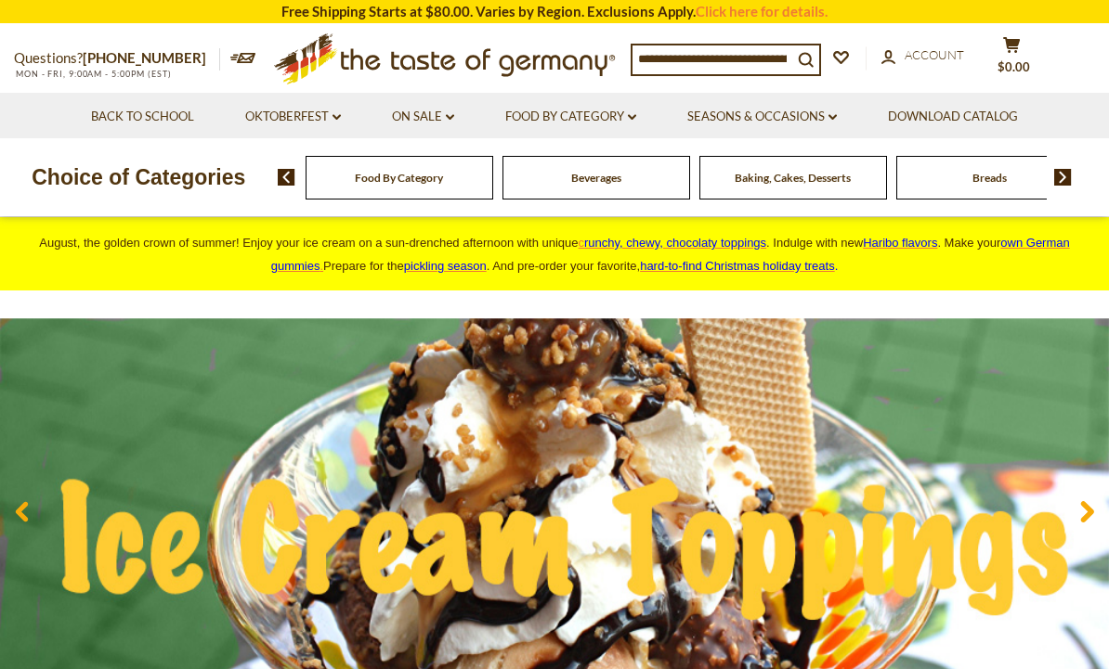
click at [493, 188] on div "Breads" at bounding box center [399, 178] width 188 height 44
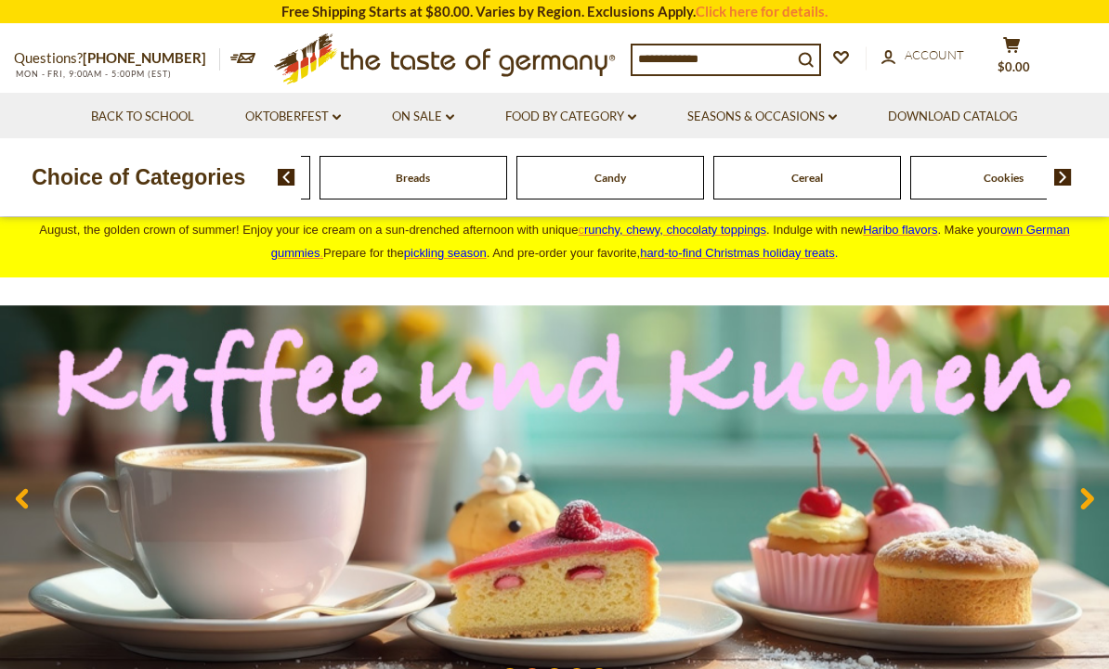
scroll to position [10, 0]
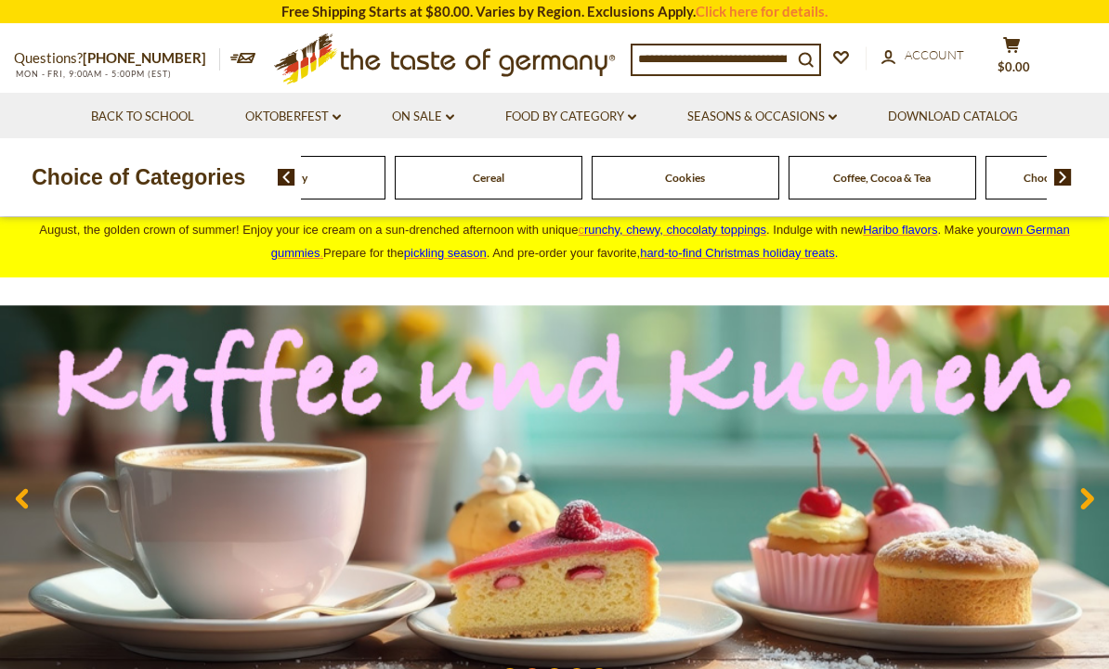
scroll to position [0, 0]
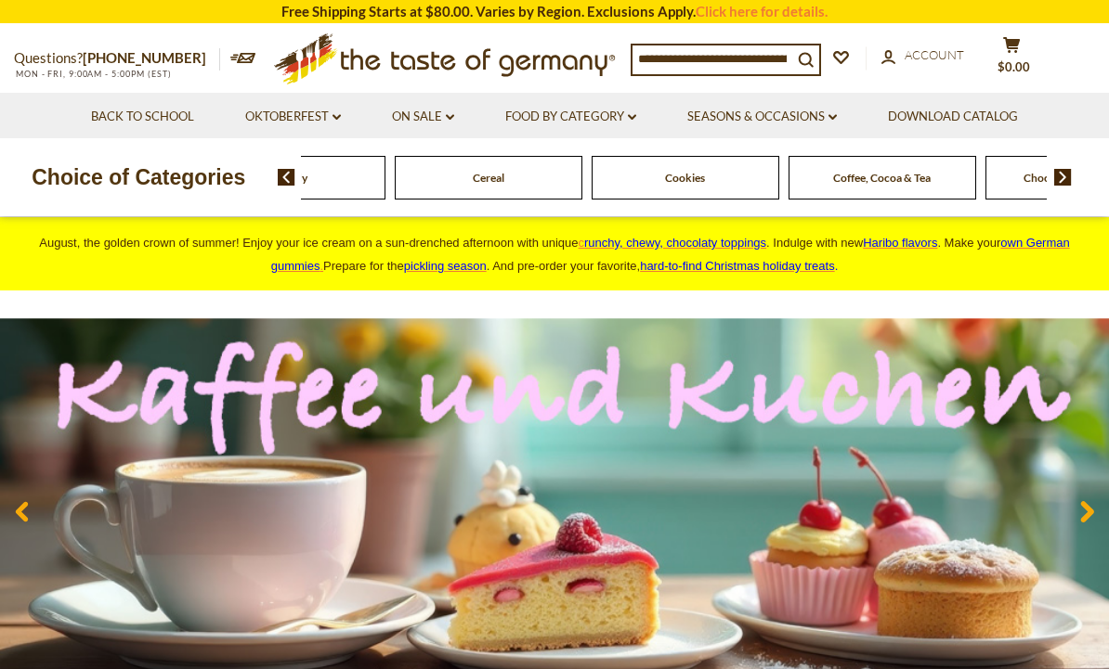
click at [432, 115] on link "On Sale dropdown_arrow" at bounding box center [423, 117] width 62 height 20
click at [606, 124] on link "Food By Category dropdown_arrow" at bounding box center [570, 117] width 131 height 20
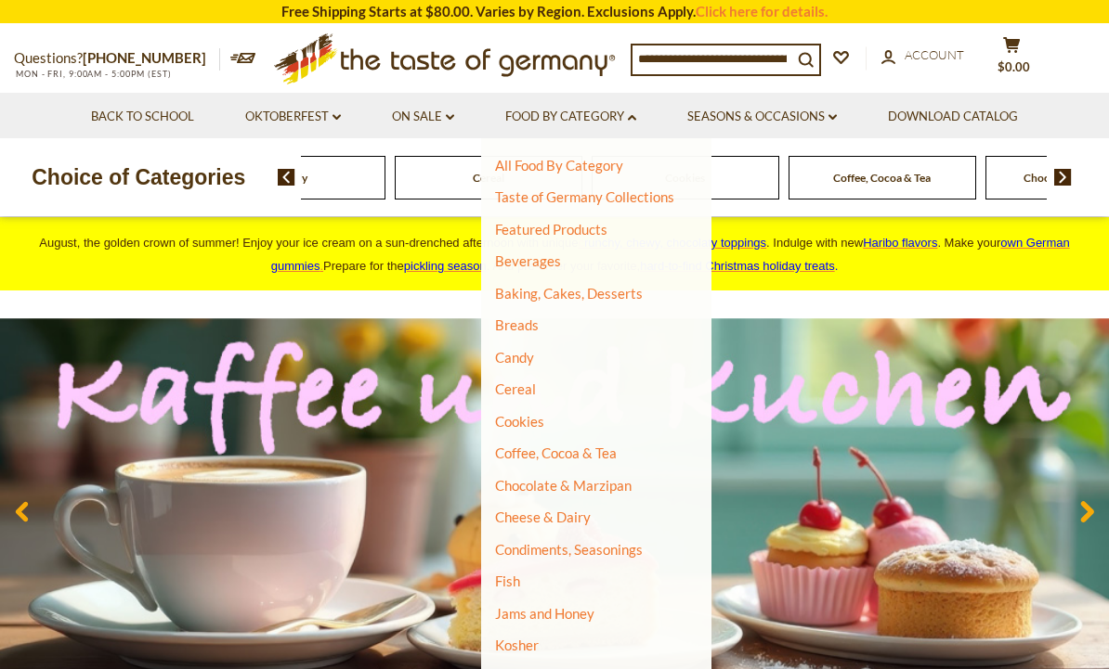
click at [519, 319] on link "Breads" at bounding box center [517, 325] width 44 height 17
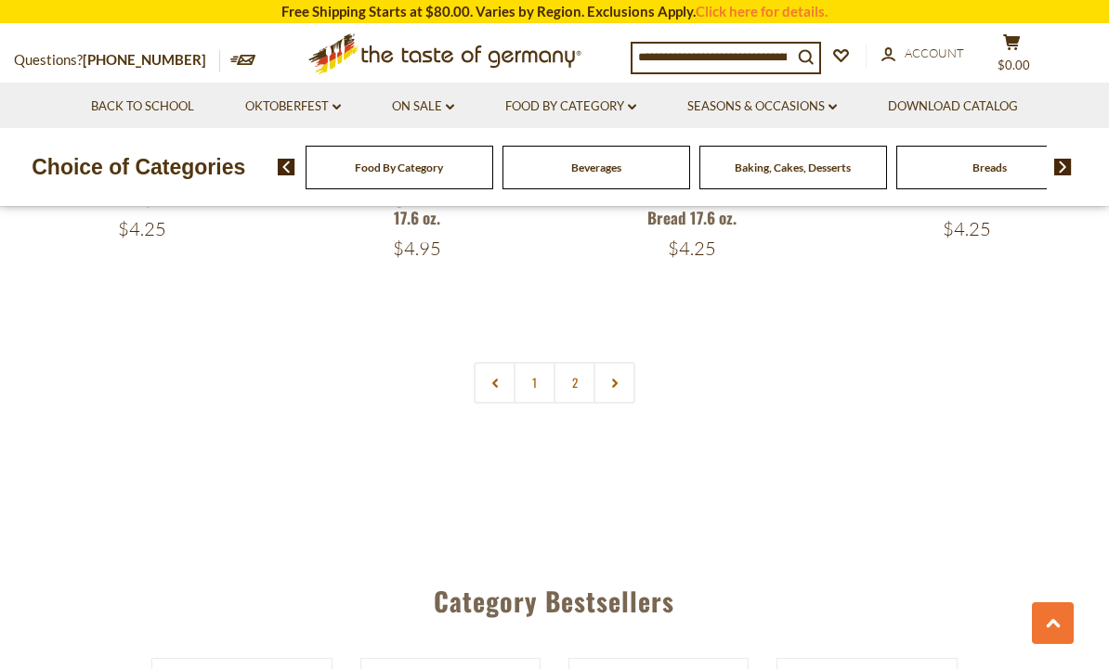
scroll to position [4359, 0]
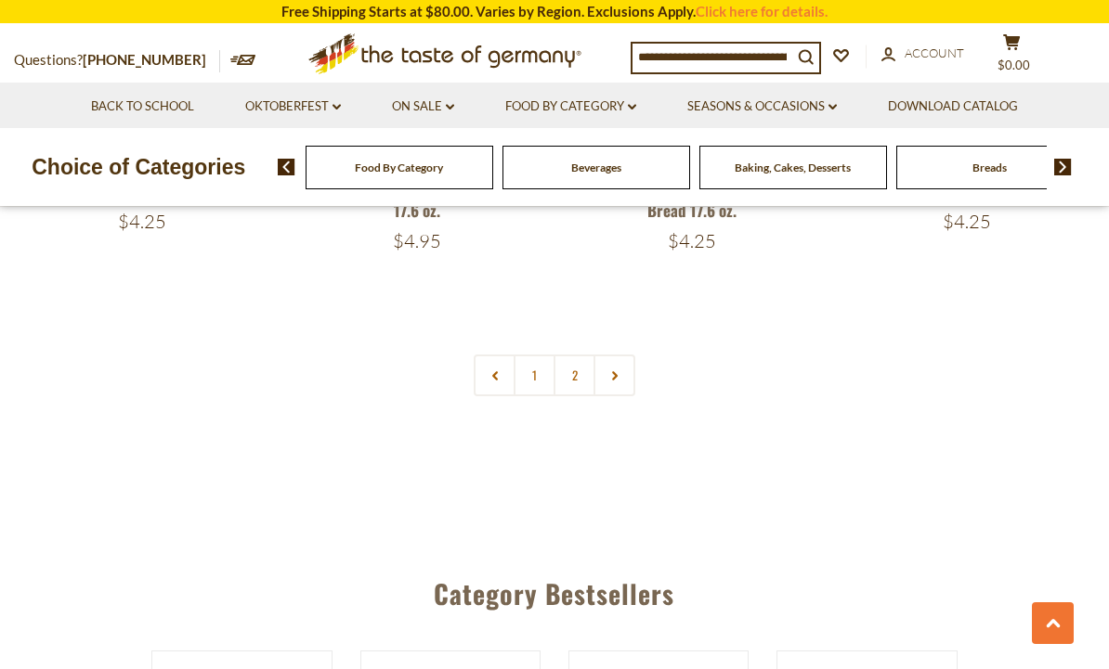
click at [581, 355] on link "2" at bounding box center [574, 376] width 42 height 42
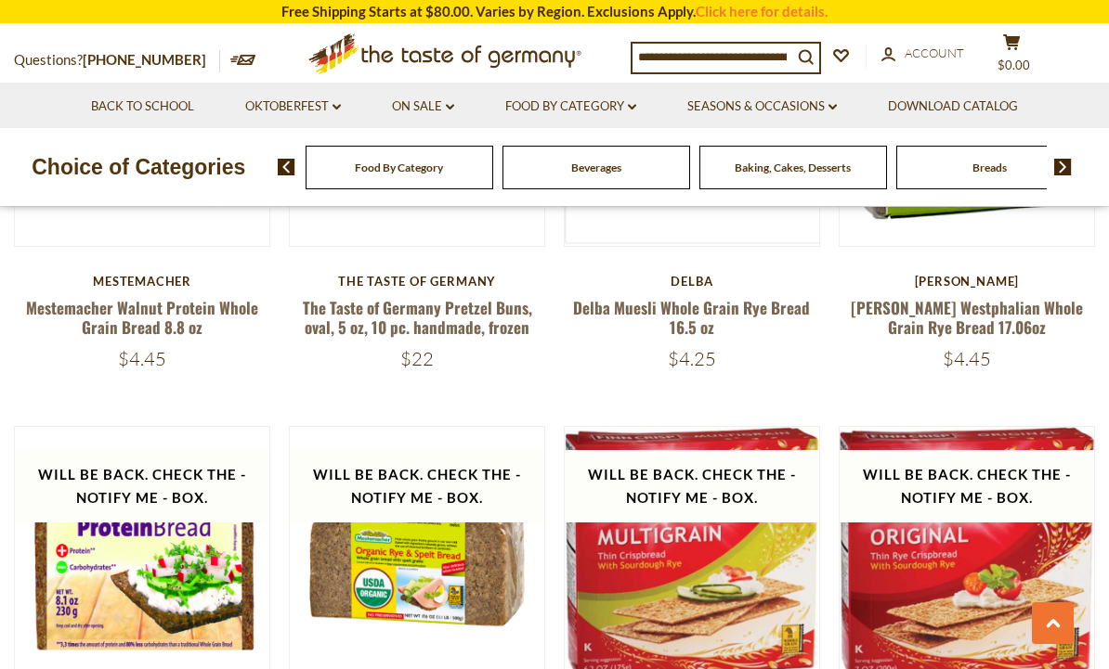
scroll to position [2023, 0]
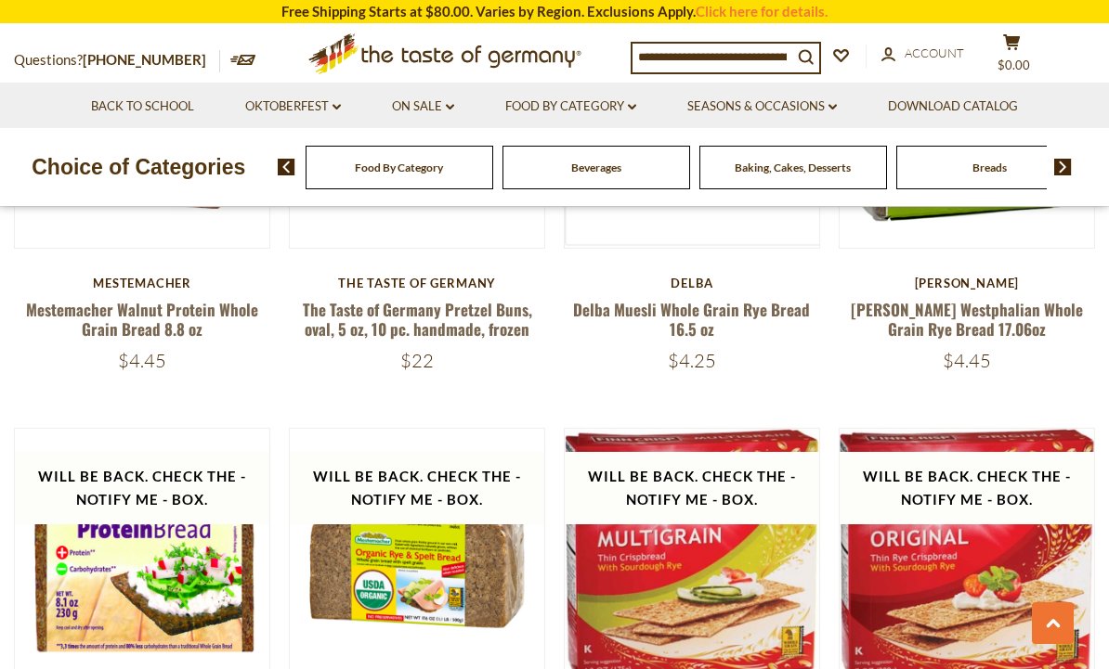
click at [604, 97] on link "Food By Category dropdown_arrow" at bounding box center [570, 107] width 131 height 20
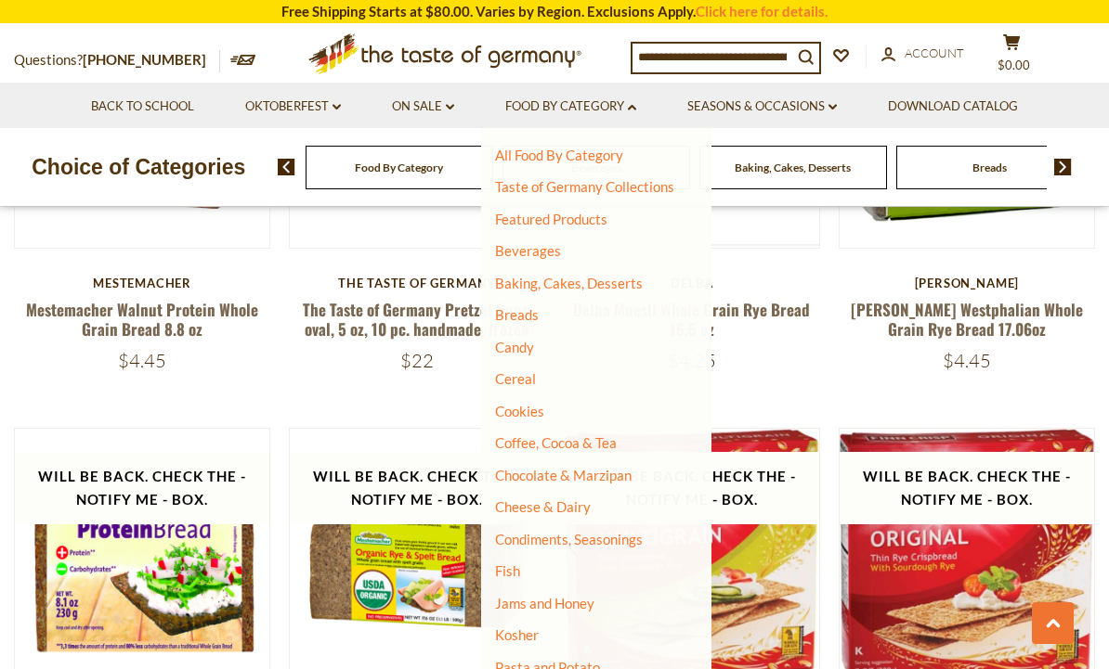
click at [525, 350] on link "Candy" at bounding box center [514, 347] width 39 height 17
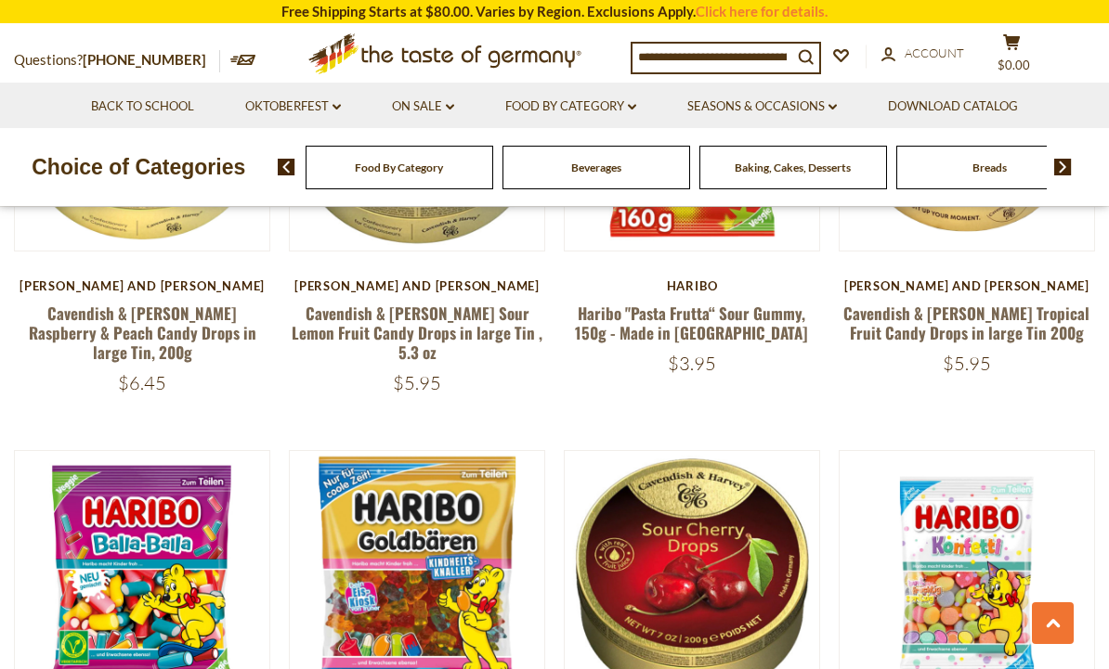
scroll to position [1615, 0]
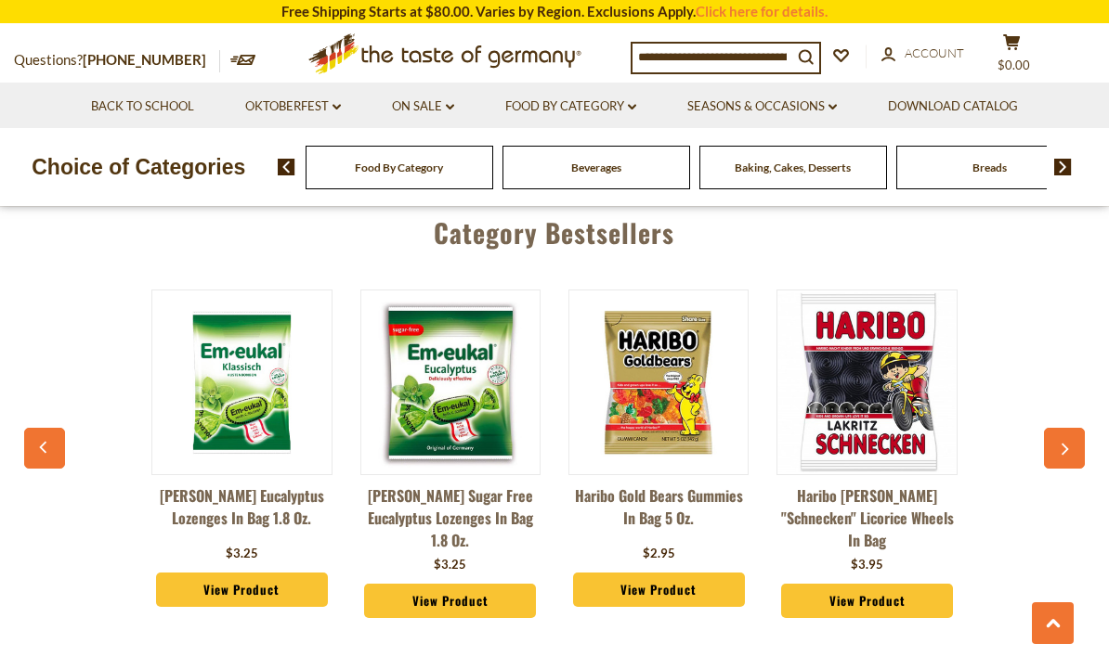
scroll to position [4805, 0]
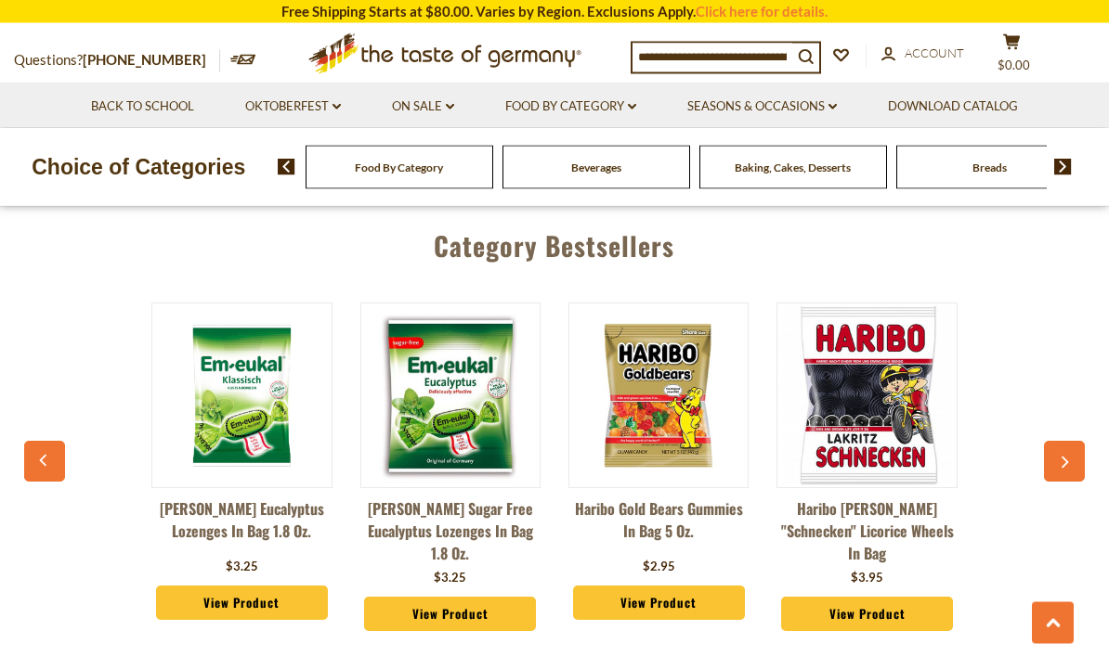
click at [1064, 442] on button "button" at bounding box center [1064, 462] width 41 height 41
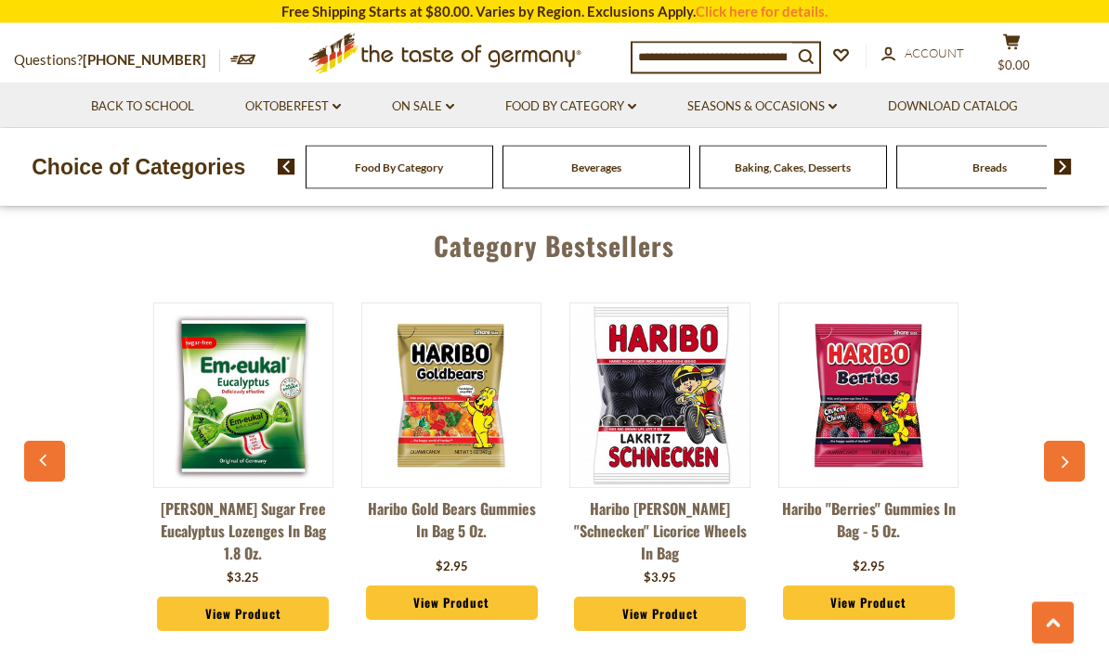
scroll to position [0, 208]
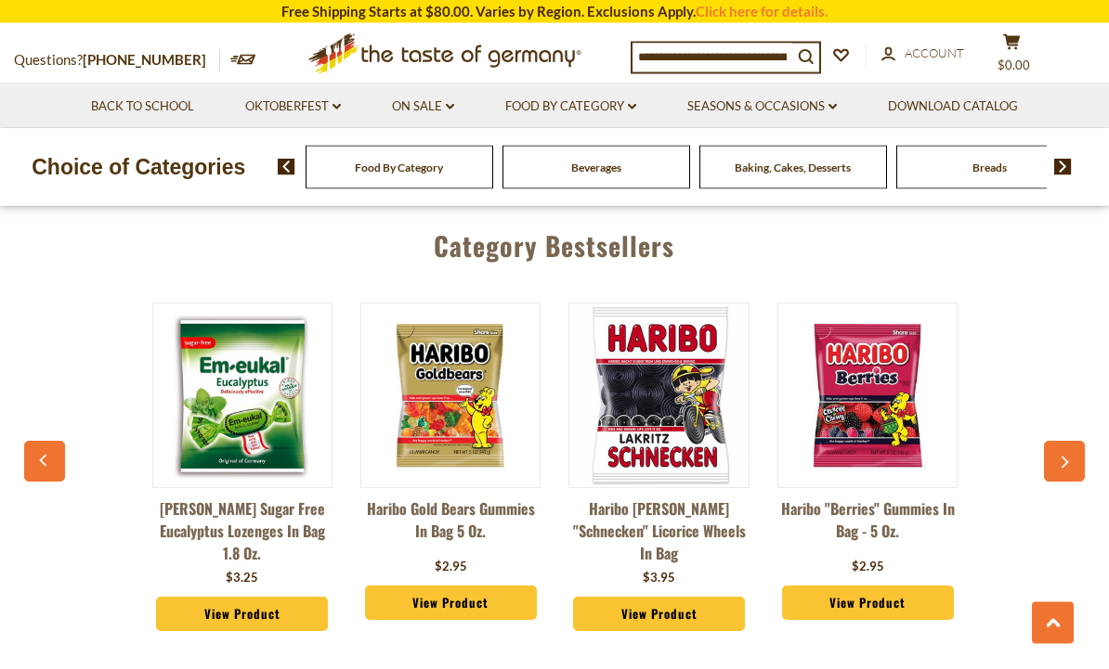
click at [1058, 442] on button "button" at bounding box center [1064, 462] width 41 height 41
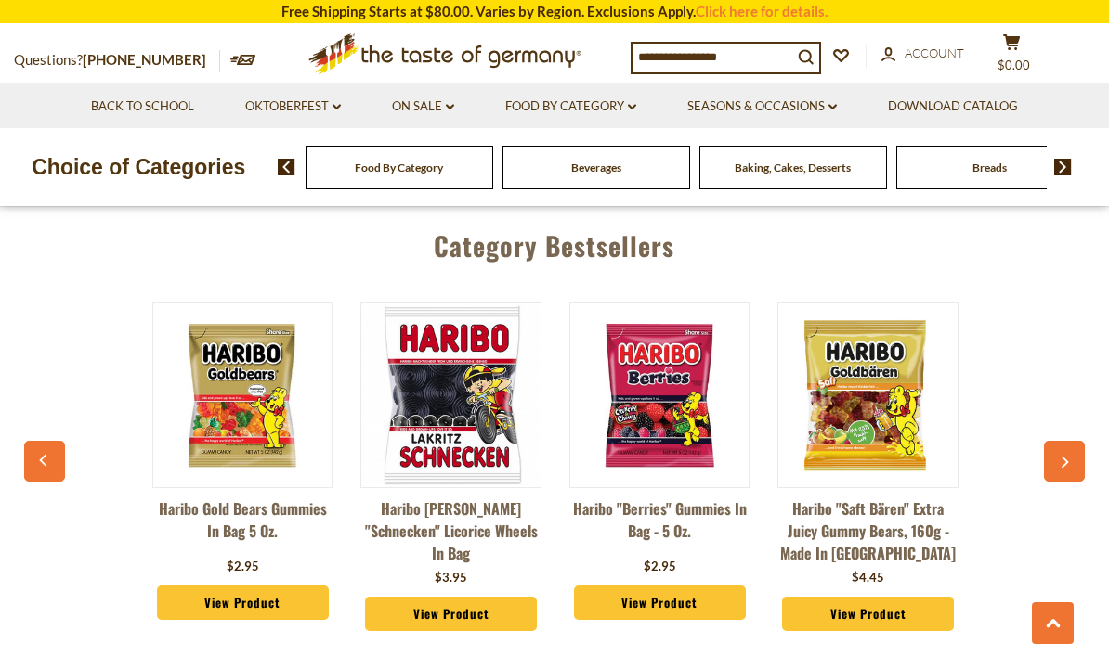
click at [1058, 441] on button "button" at bounding box center [1064, 461] width 41 height 41
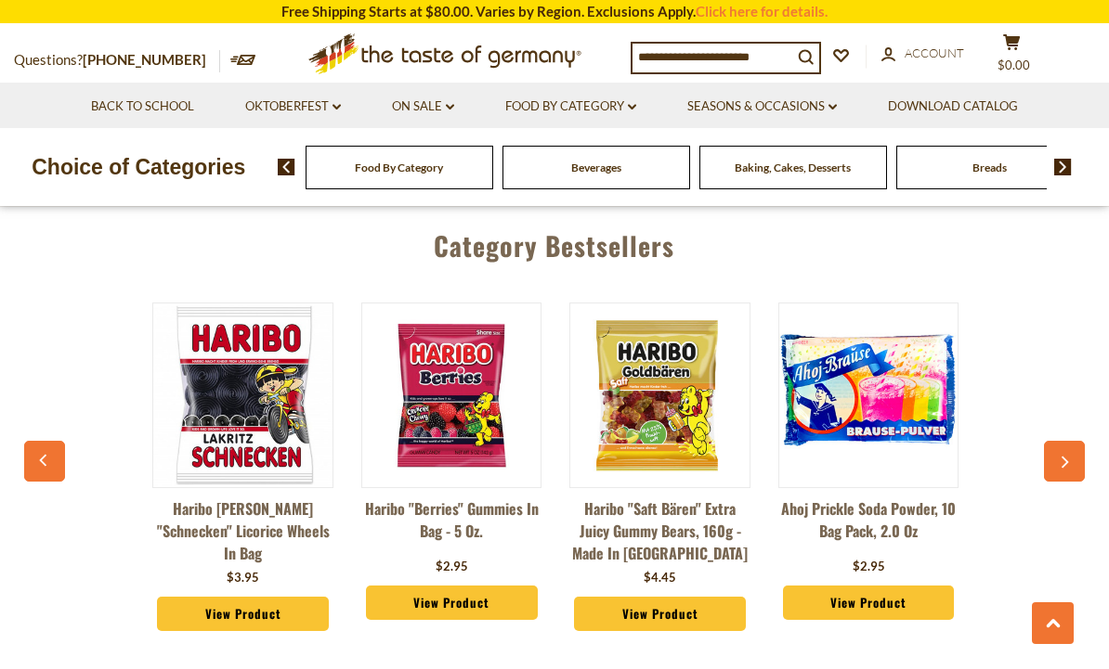
click at [1057, 441] on button "button" at bounding box center [1064, 461] width 41 height 41
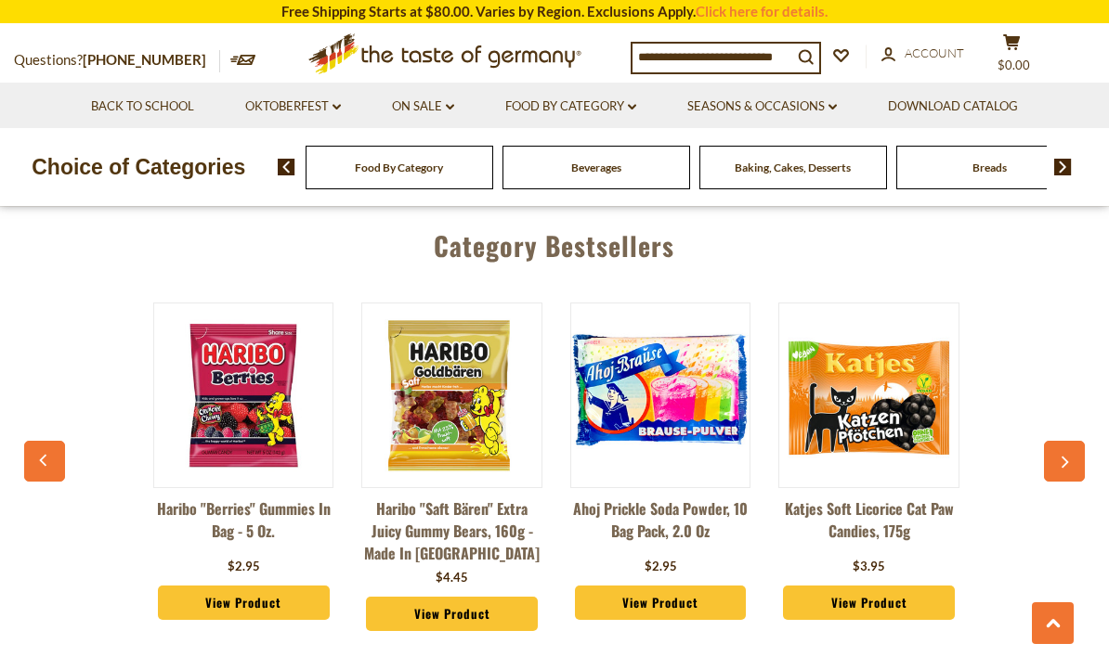
click at [1057, 441] on button "button" at bounding box center [1064, 461] width 41 height 41
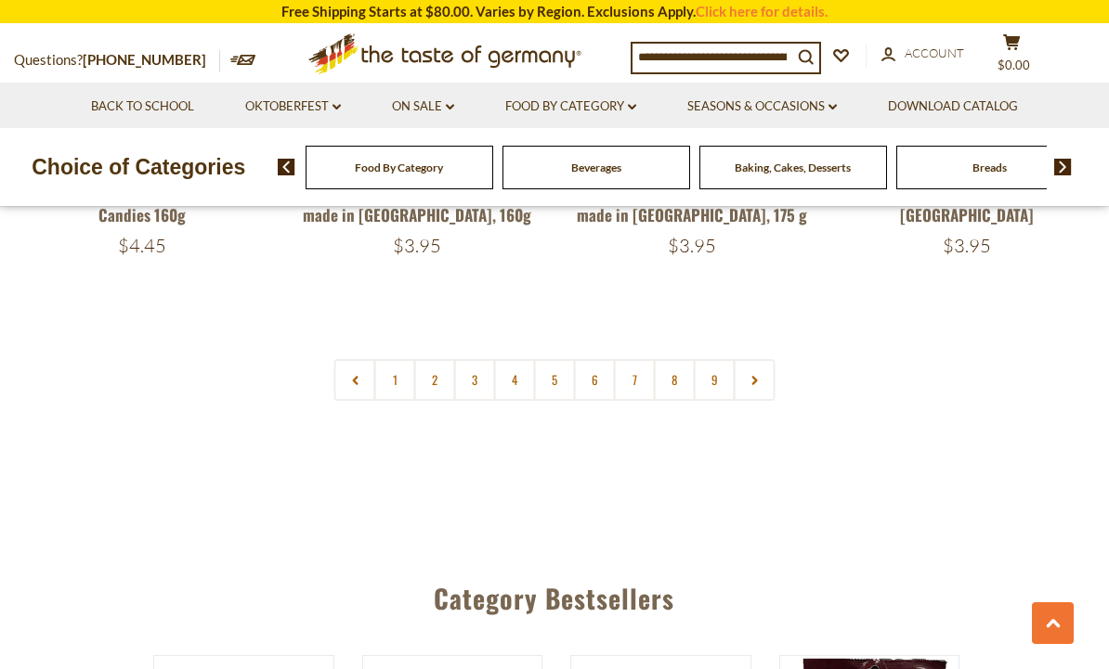
scroll to position [4449, 0]
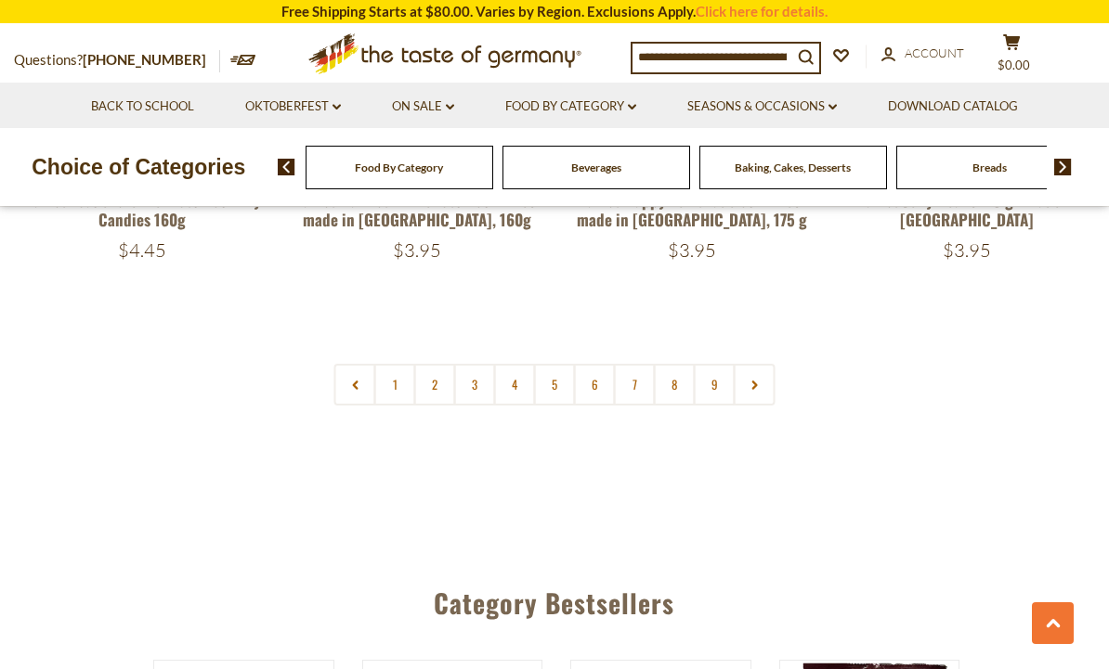
click at [442, 364] on link "2" at bounding box center [435, 385] width 42 height 42
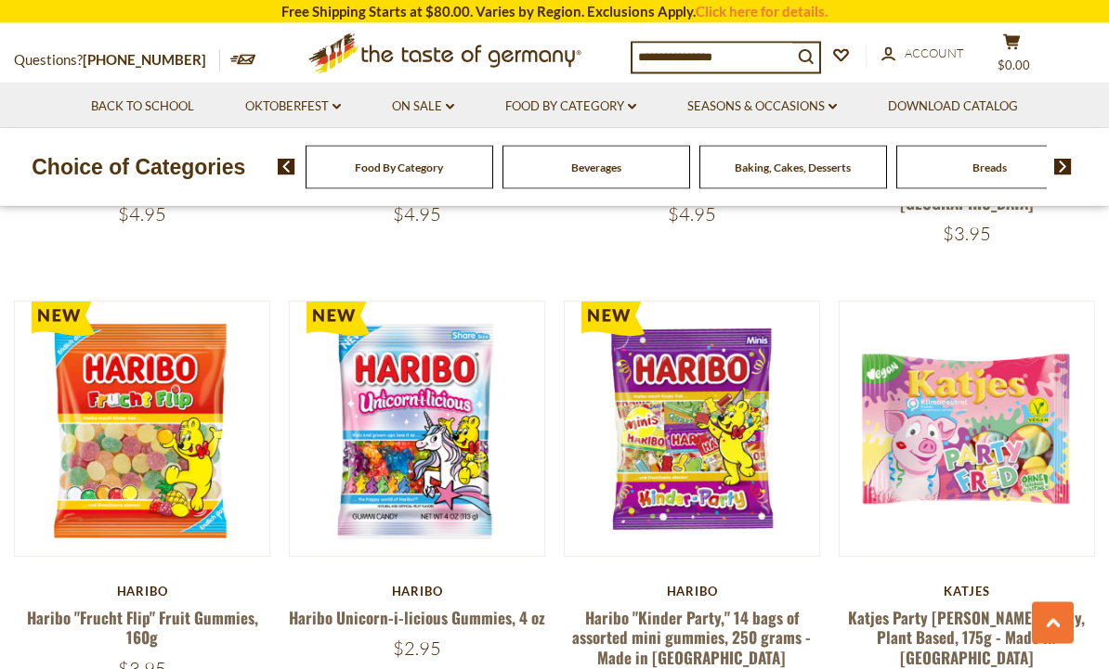
scroll to position [1751, 0]
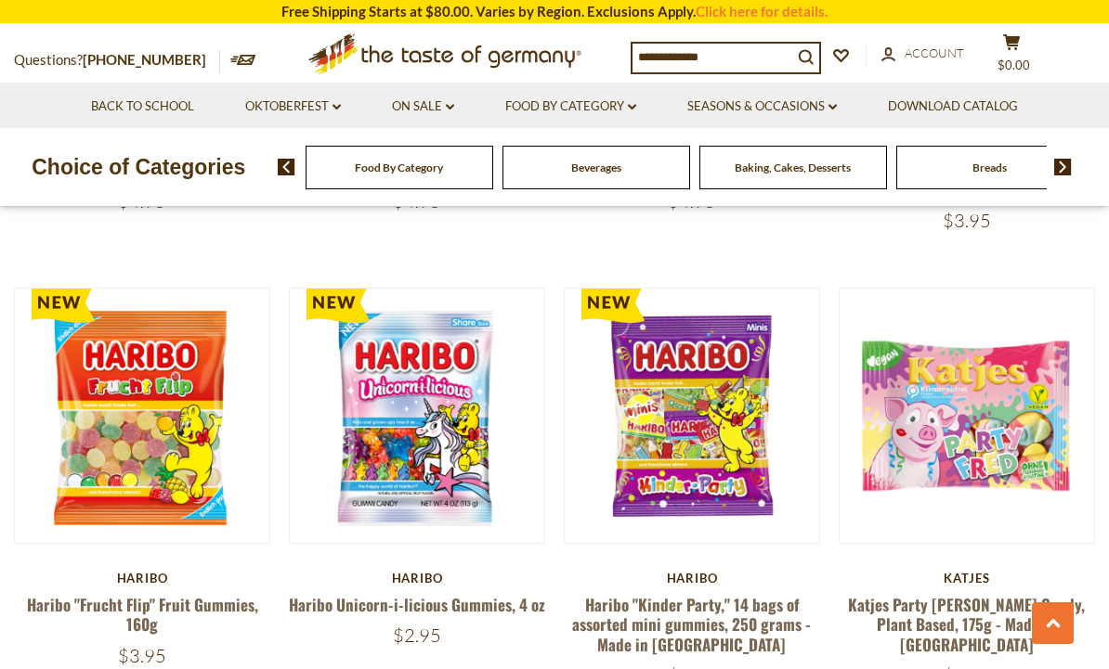
click at [169, 109] on button "Quick View" at bounding box center [142, 88] width 125 height 42
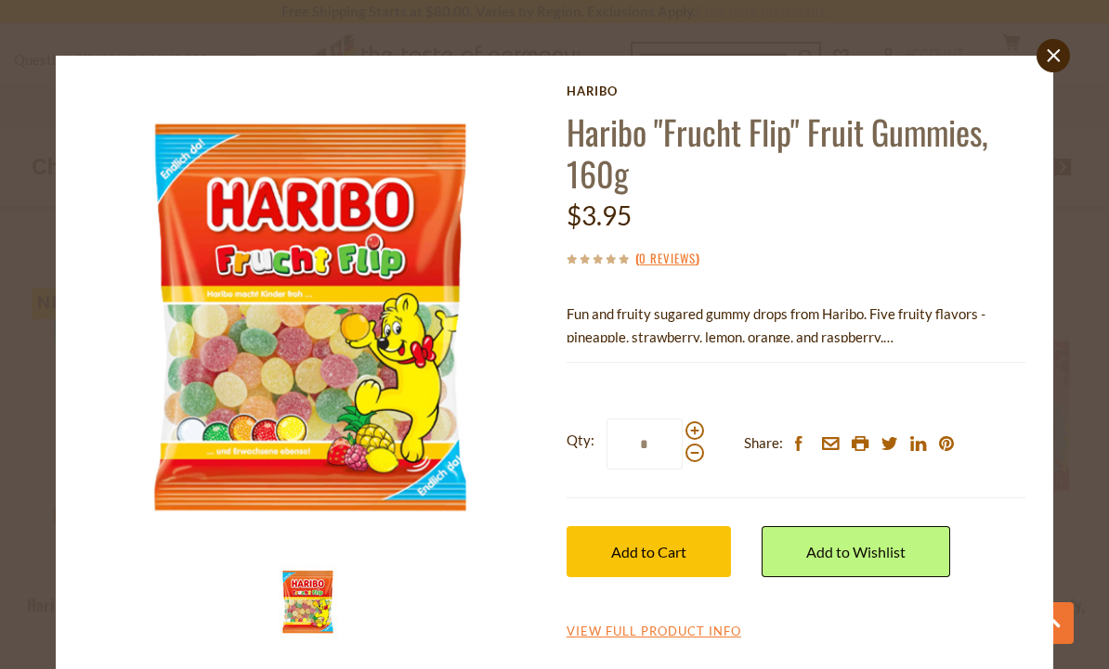
click at [680, 544] on span "Add to Cart" at bounding box center [648, 552] width 75 height 18
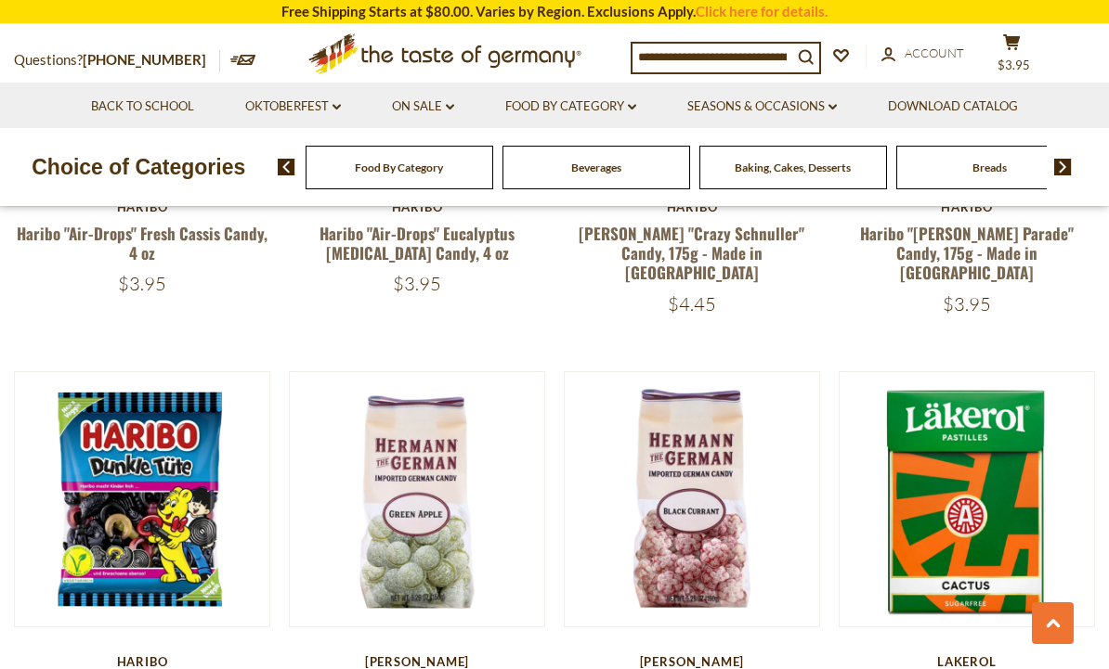
scroll to position [3967, 0]
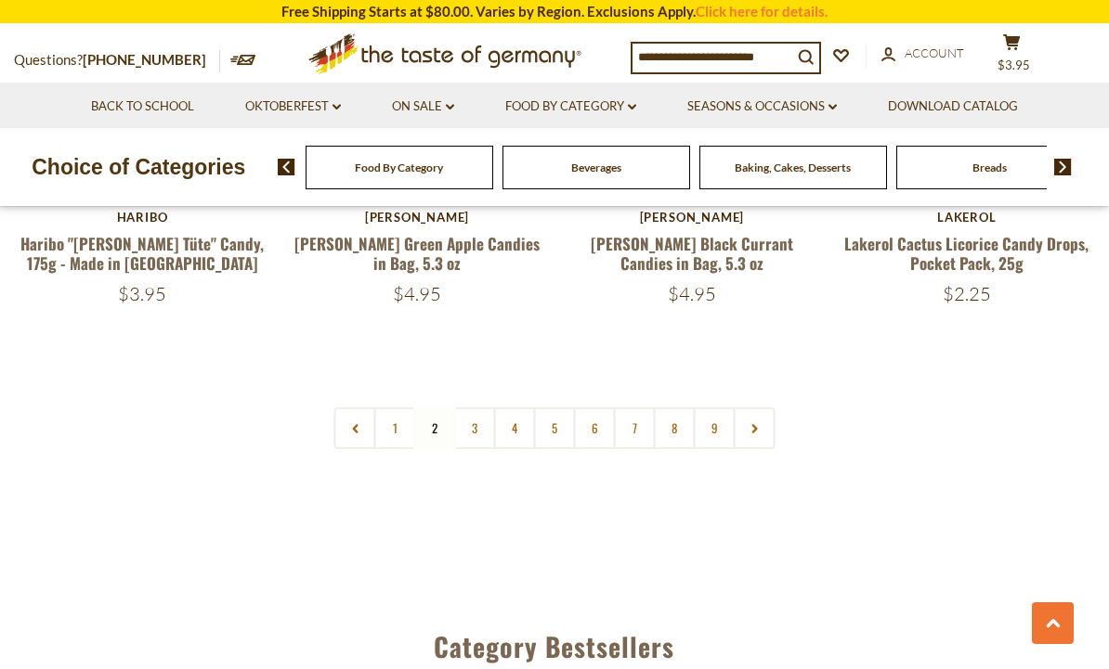
click at [490, 408] on link "3" at bounding box center [475, 429] width 42 height 42
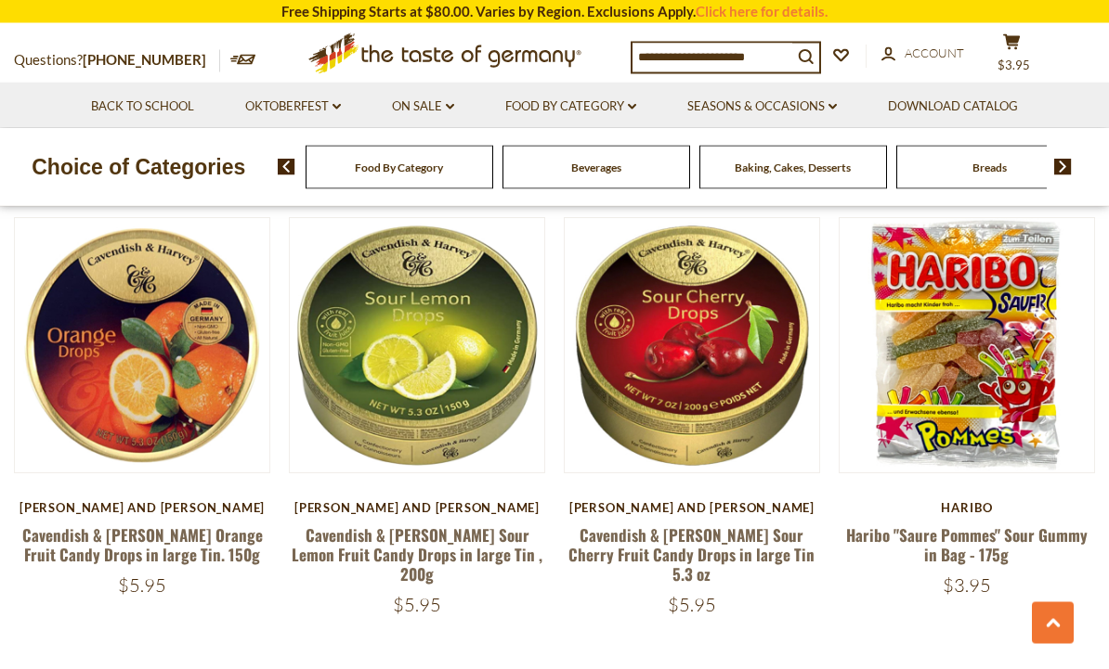
scroll to position [4036, 0]
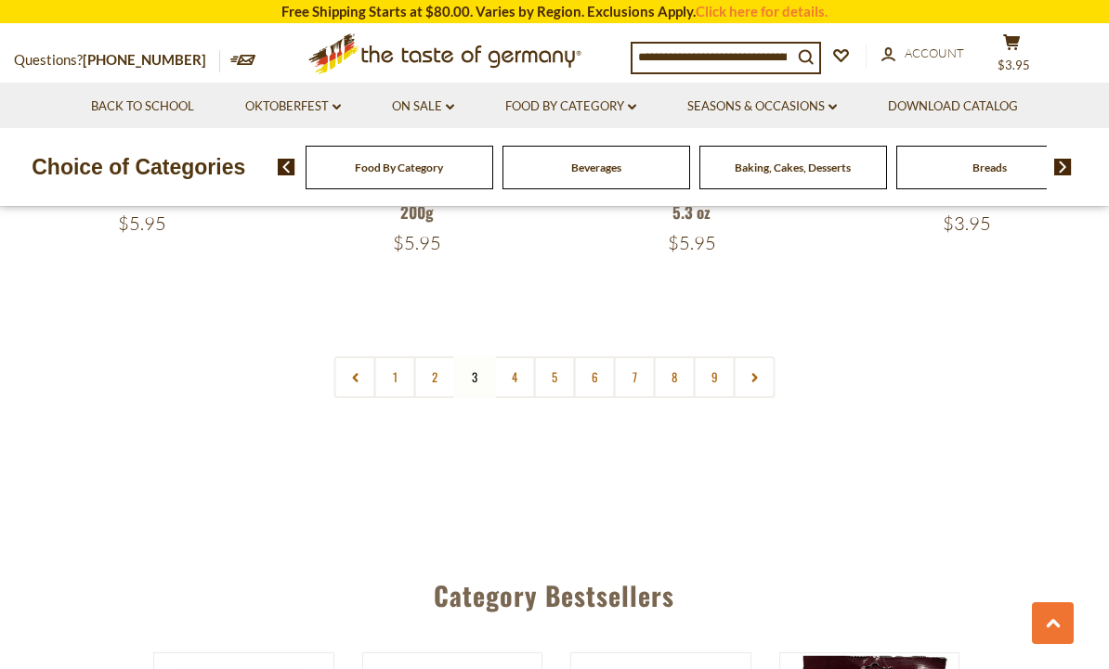
click at [526, 357] on link "4" at bounding box center [515, 378] width 42 height 42
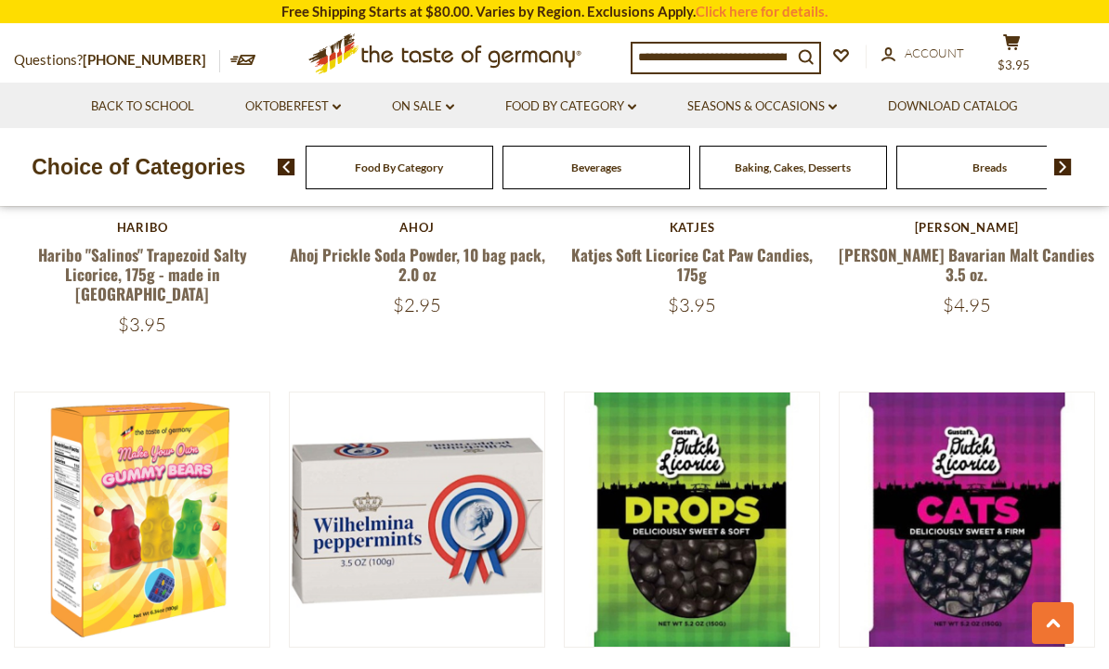
scroll to position [3958, 0]
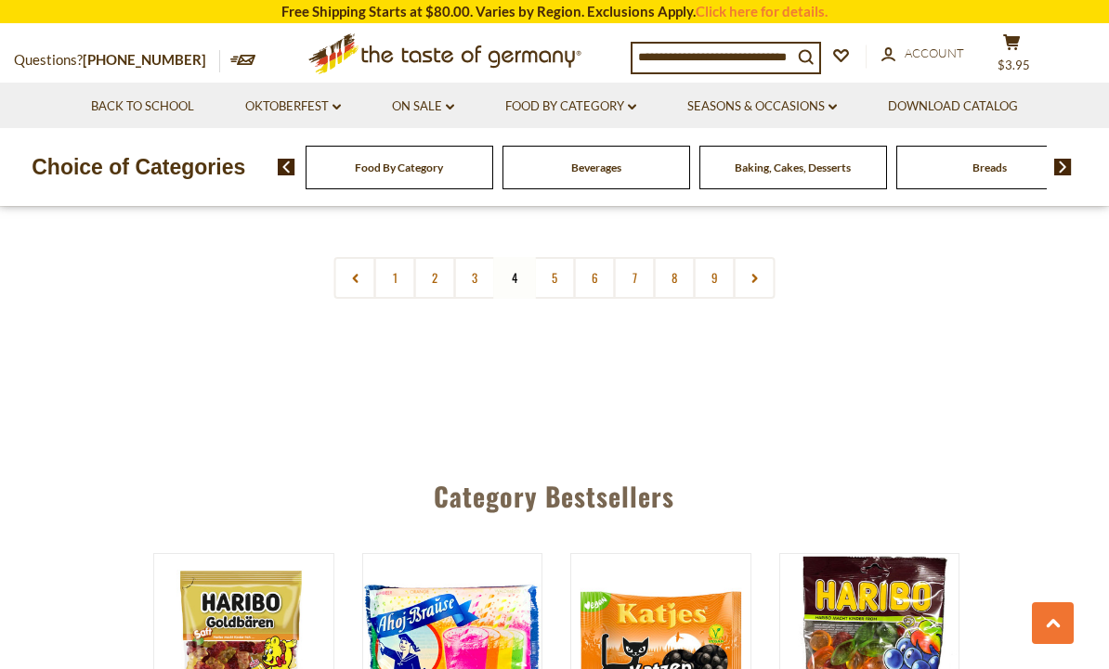
click at [566, 257] on link "5" at bounding box center [555, 278] width 42 height 42
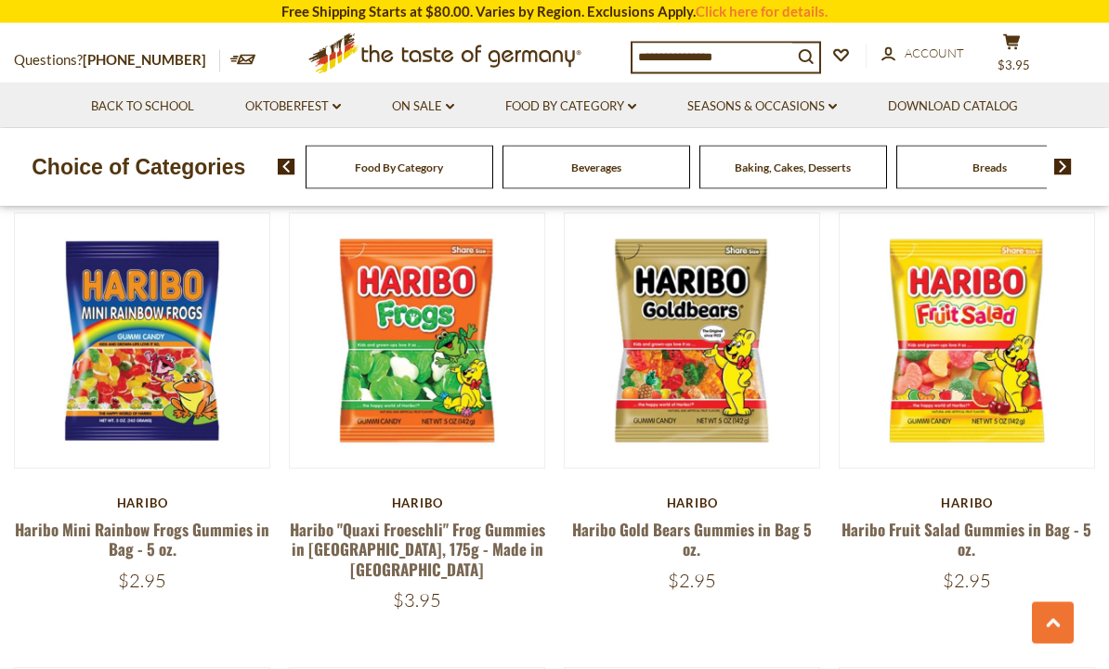
scroll to position [1804, 0]
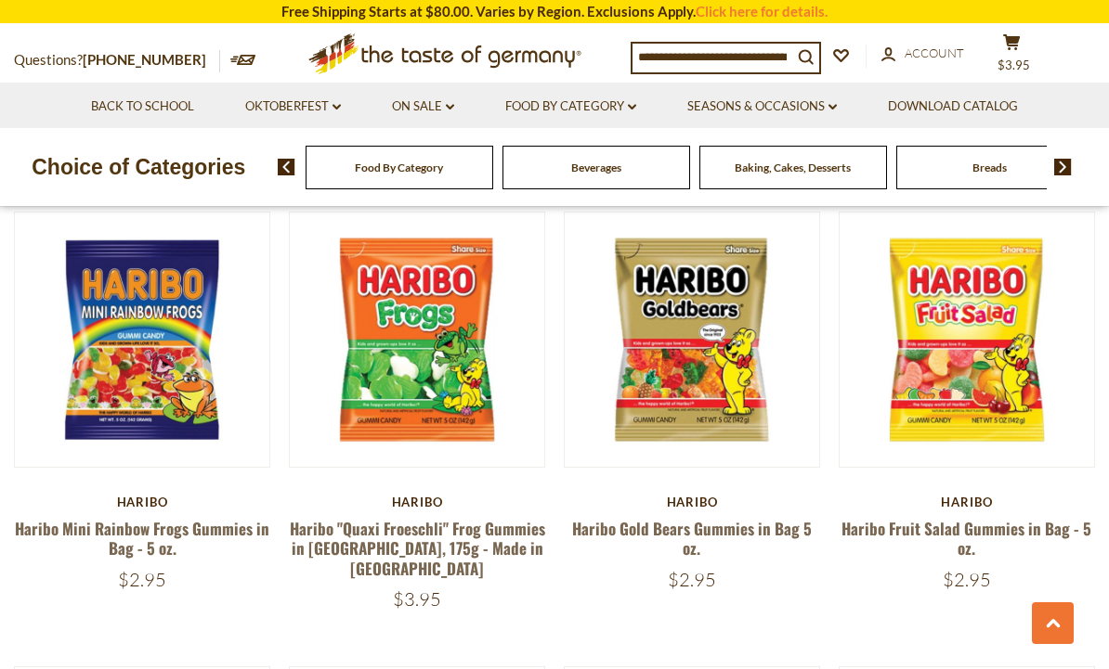
click at [990, 32] on button "Quick View" at bounding box center [965, 12] width 125 height 42
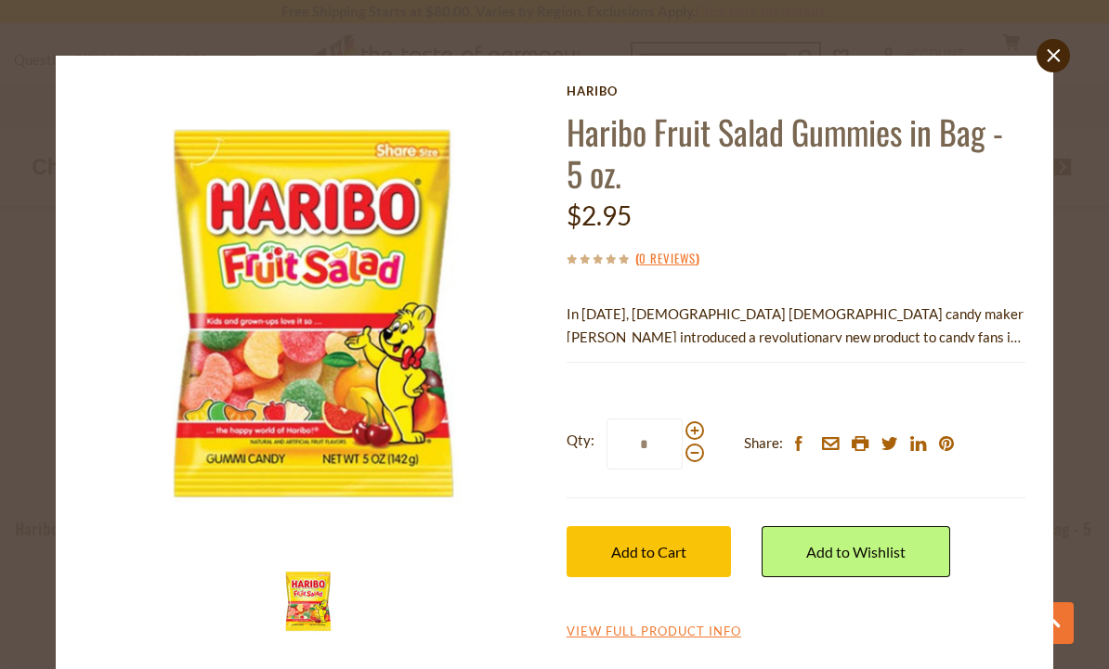
click at [702, 555] on button "Add to Cart" at bounding box center [648, 551] width 164 height 51
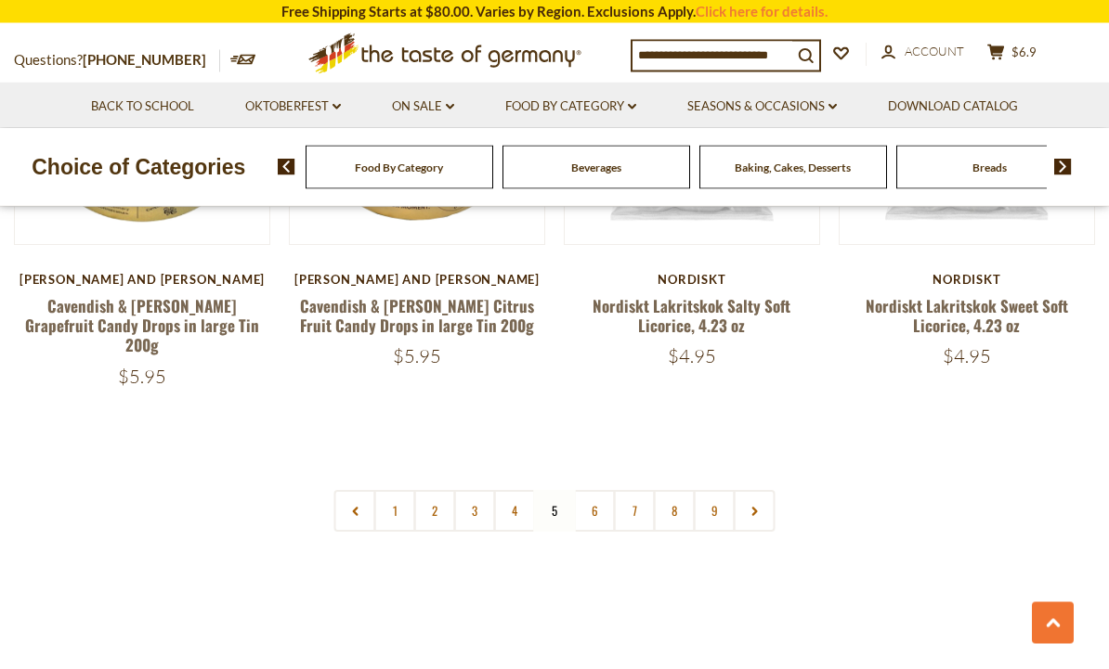
scroll to position [4283, 0]
click at [604, 490] on link "6" at bounding box center [595, 511] width 42 height 42
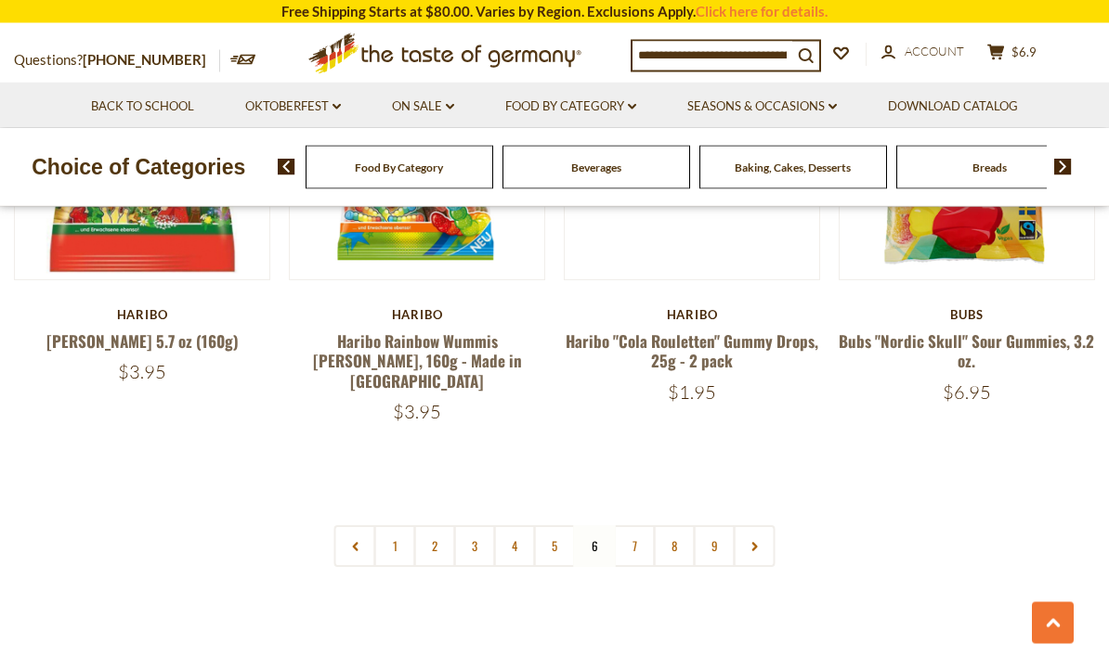
scroll to position [4332, 0]
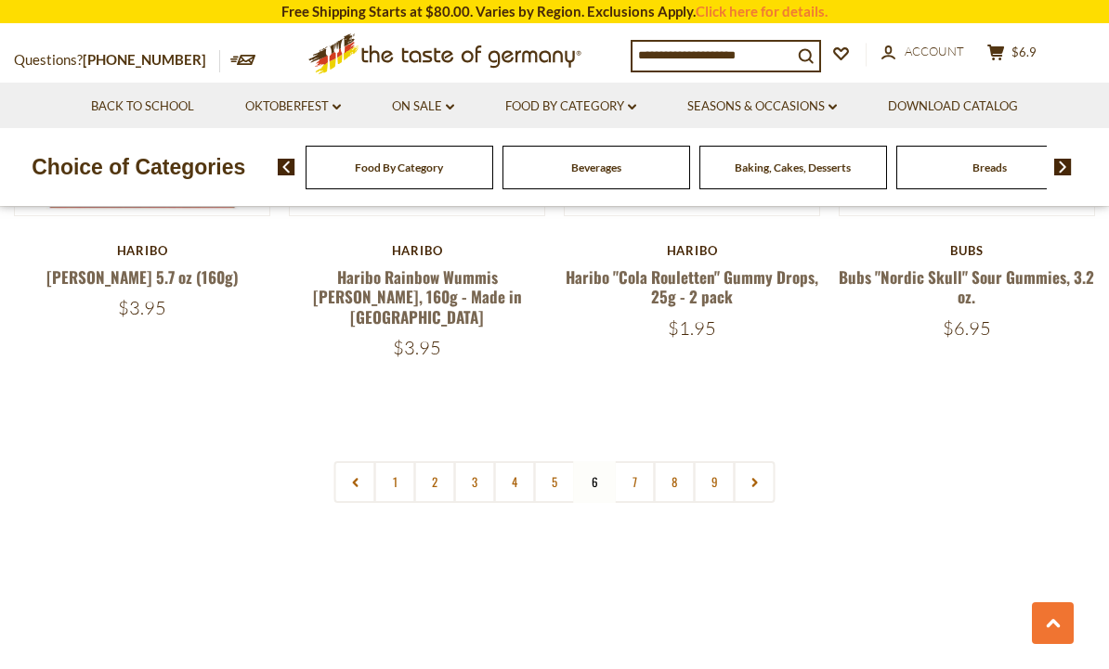
click at [634, 461] on link "7" at bounding box center [635, 482] width 42 height 42
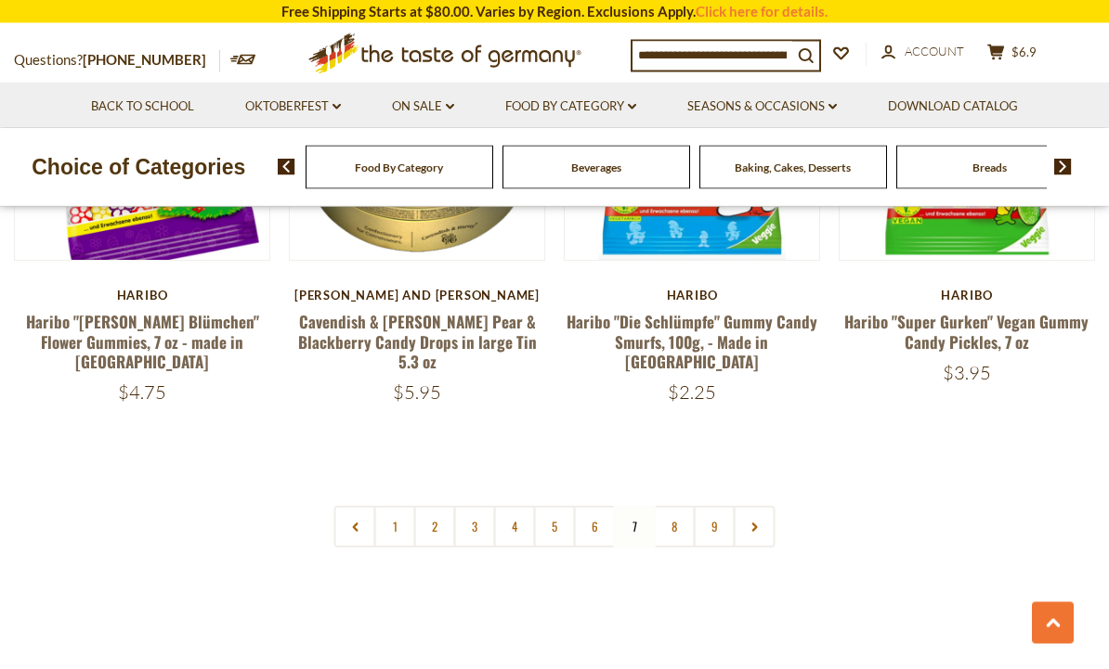
scroll to position [4228, 0]
click at [690, 506] on link "8" at bounding box center [675, 527] width 42 height 42
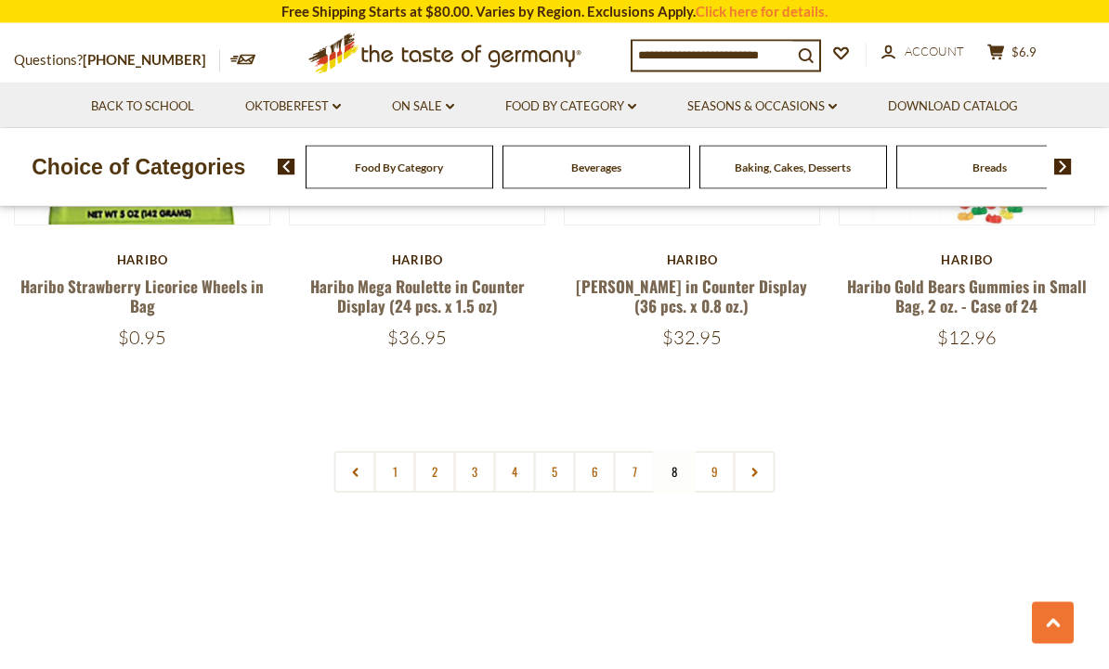
scroll to position [4340, 0]
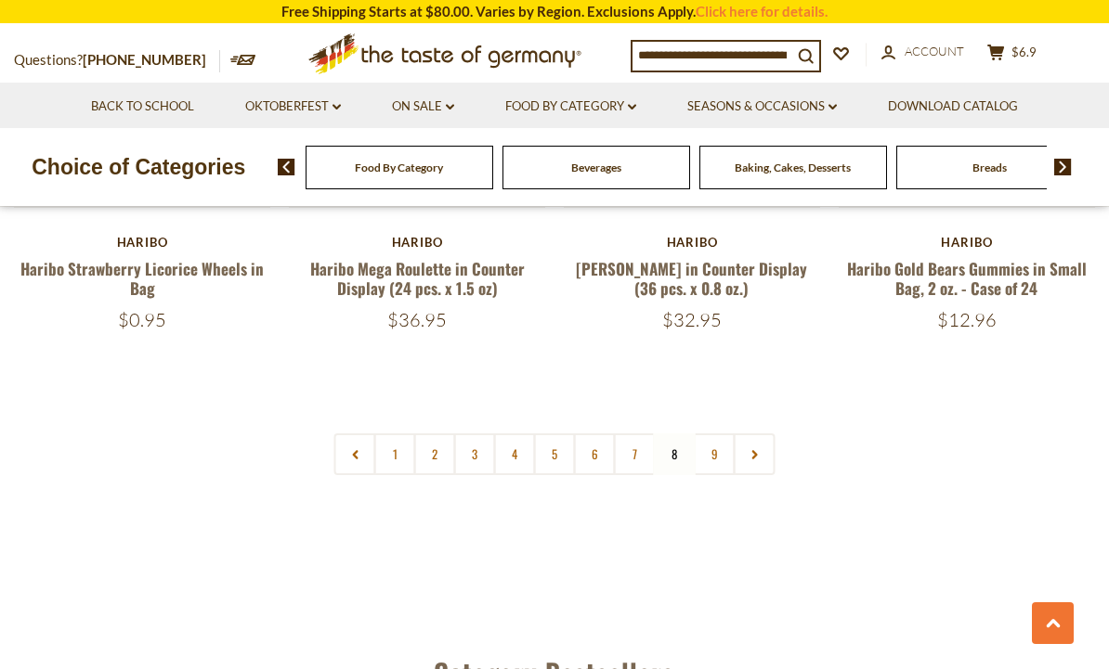
click at [731, 434] on link "9" at bounding box center [715, 455] width 42 height 42
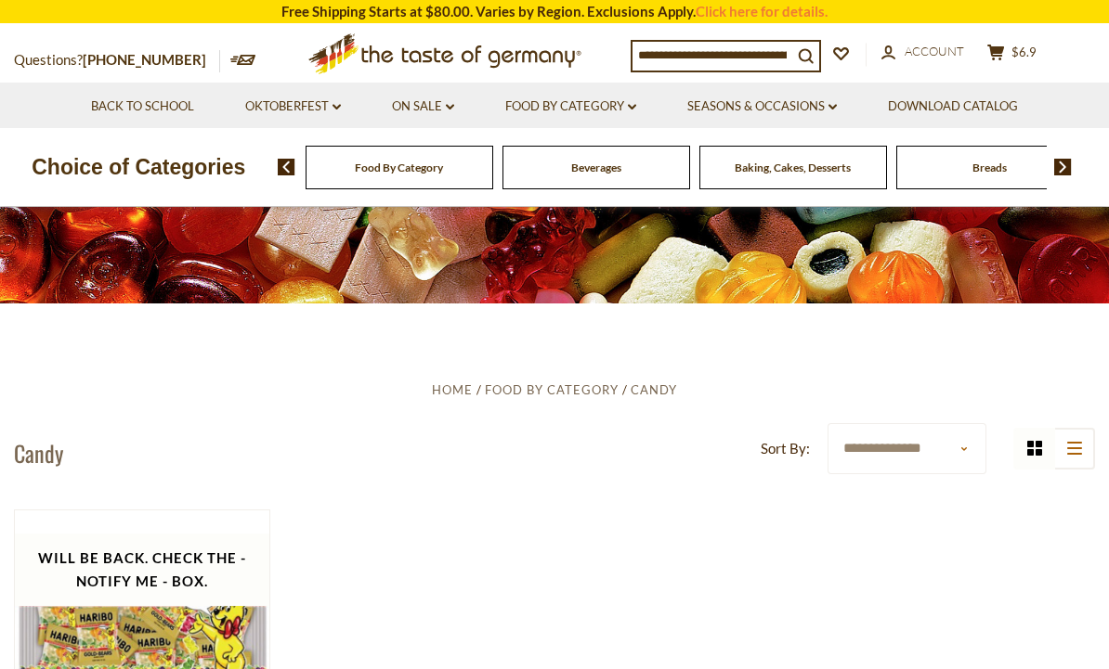
scroll to position [179, 0]
